Goal: Book appointment/travel/reservation

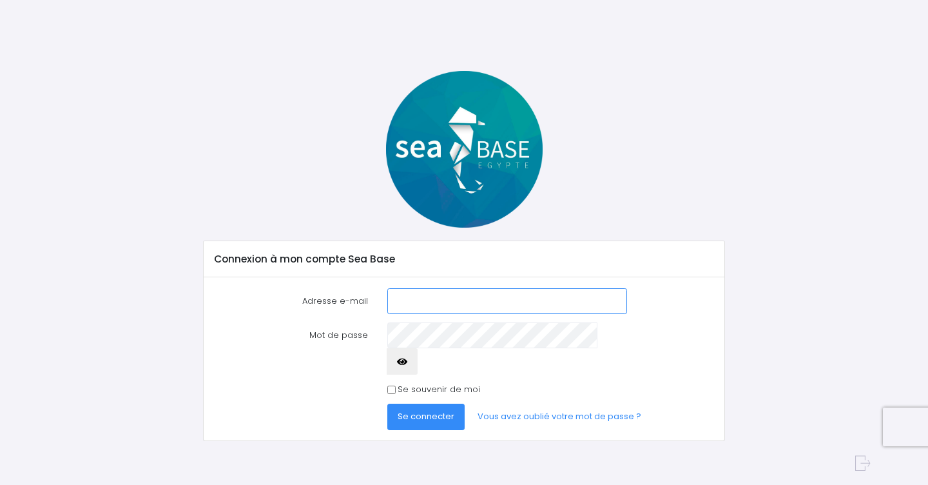
type input "[PERSON_NAME][EMAIL_ADDRESS][PERSON_NAME][DOMAIN_NAME]"
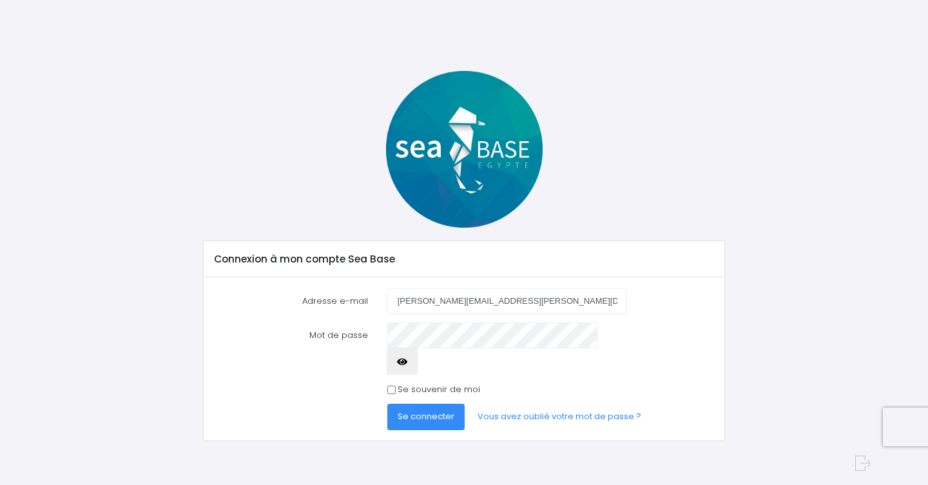
click at [437, 410] on span "Se connecter" at bounding box center [426, 416] width 57 height 12
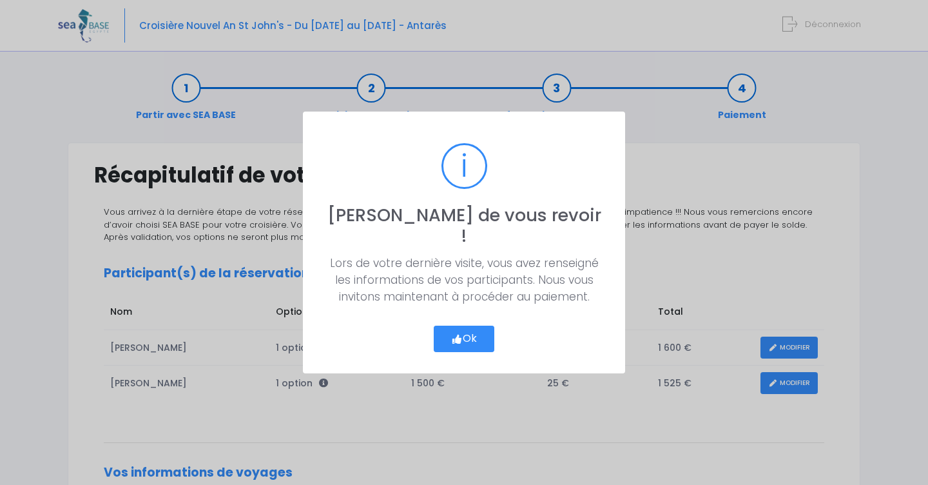
click at [457, 339] on icon "button" at bounding box center [457, 339] width 12 height 0
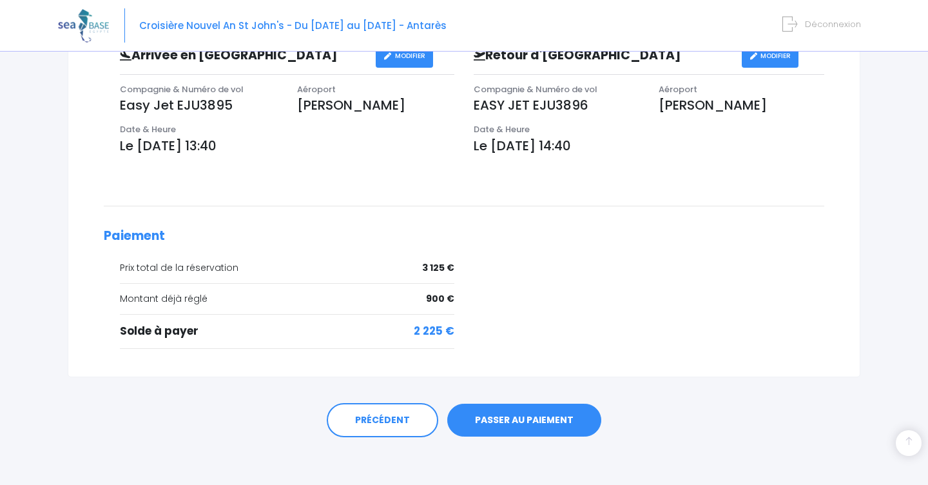
scroll to position [452, 0]
click at [506, 420] on link "PASSER AU PAIEMENT" at bounding box center [524, 421] width 154 height 34
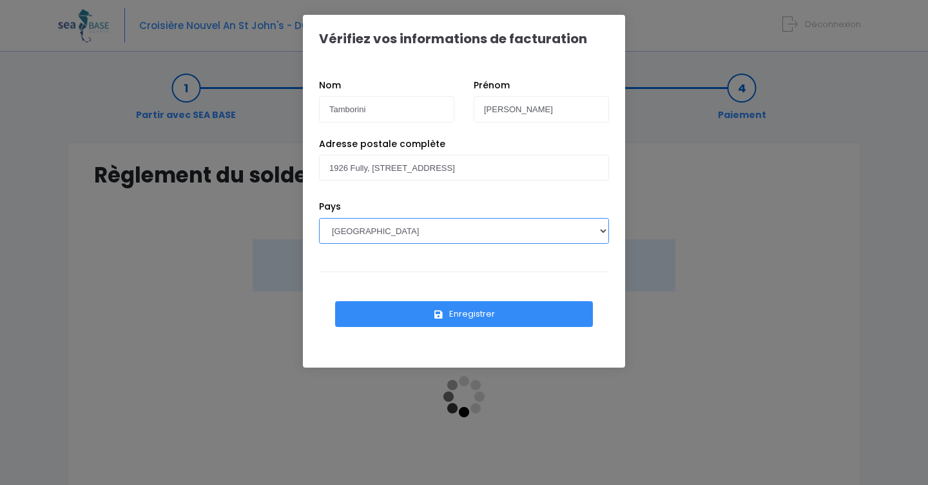
select select "CH"
click at [459, 312] on button "Enregistrer" at bounding box center [464, 314] width 258 height 26
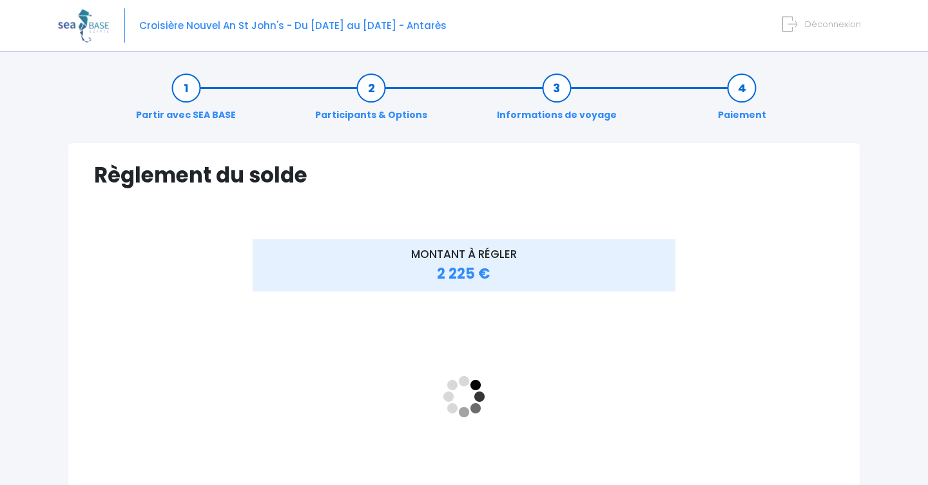
scroll to position [93, 0]
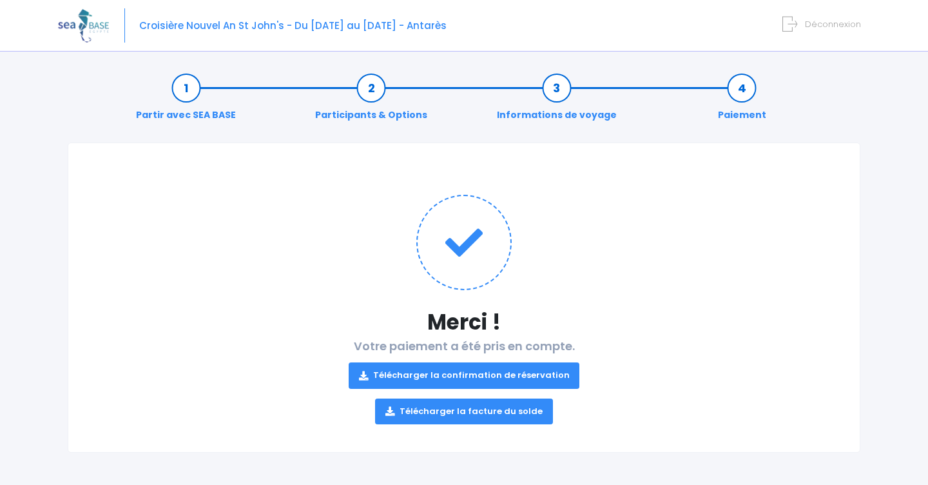
click at [463, 374] on link "Télécharger la confirmation de réservation" at bounding box center [464, 375] width 231 height 26
click at [508, 411] on link "Télécharger la facture du solde" at bounding box center [464, 411] width 178 height 26
